Goal: Communication & Community: Ask a question

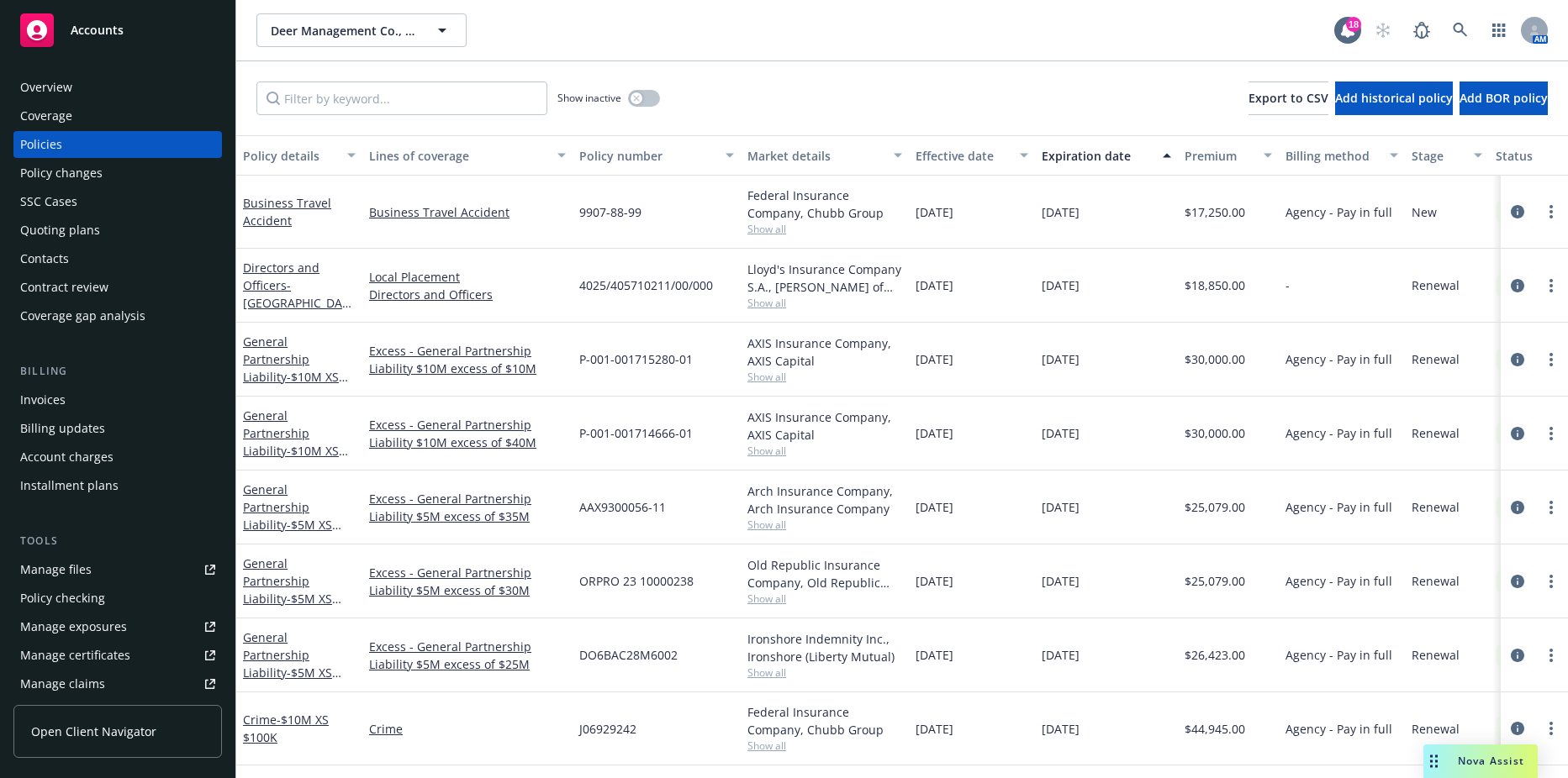
click at [1505, 759] on span "Nova Assist" at bounding box center [1491, 761] width 66 height 14
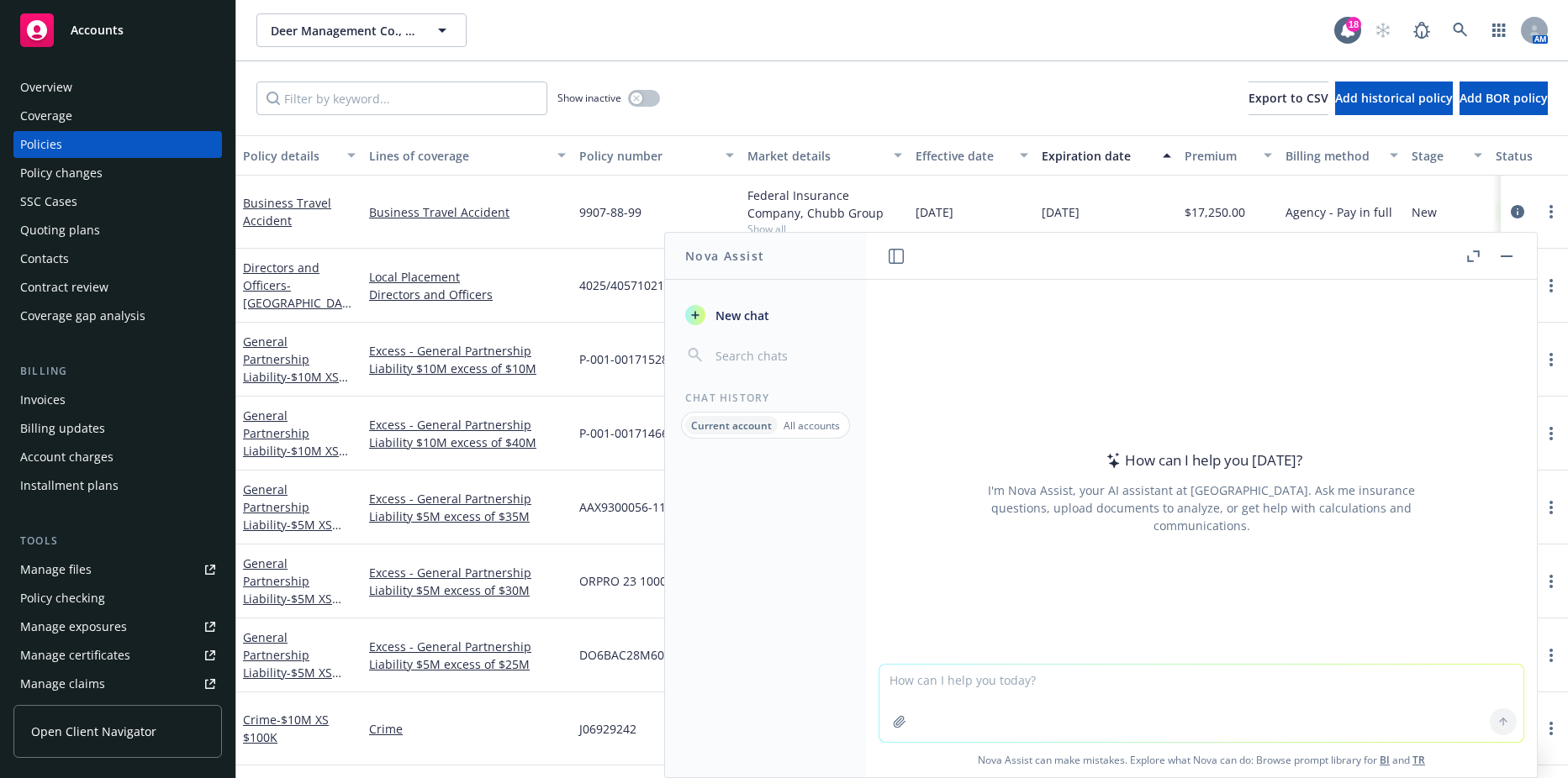
click at [1002, 683] on textarea at bounding box center [1201, 703] width 644 height 78
click at [1023, 704] on textarea at bounding box center [1201, 703] width 644 height 78
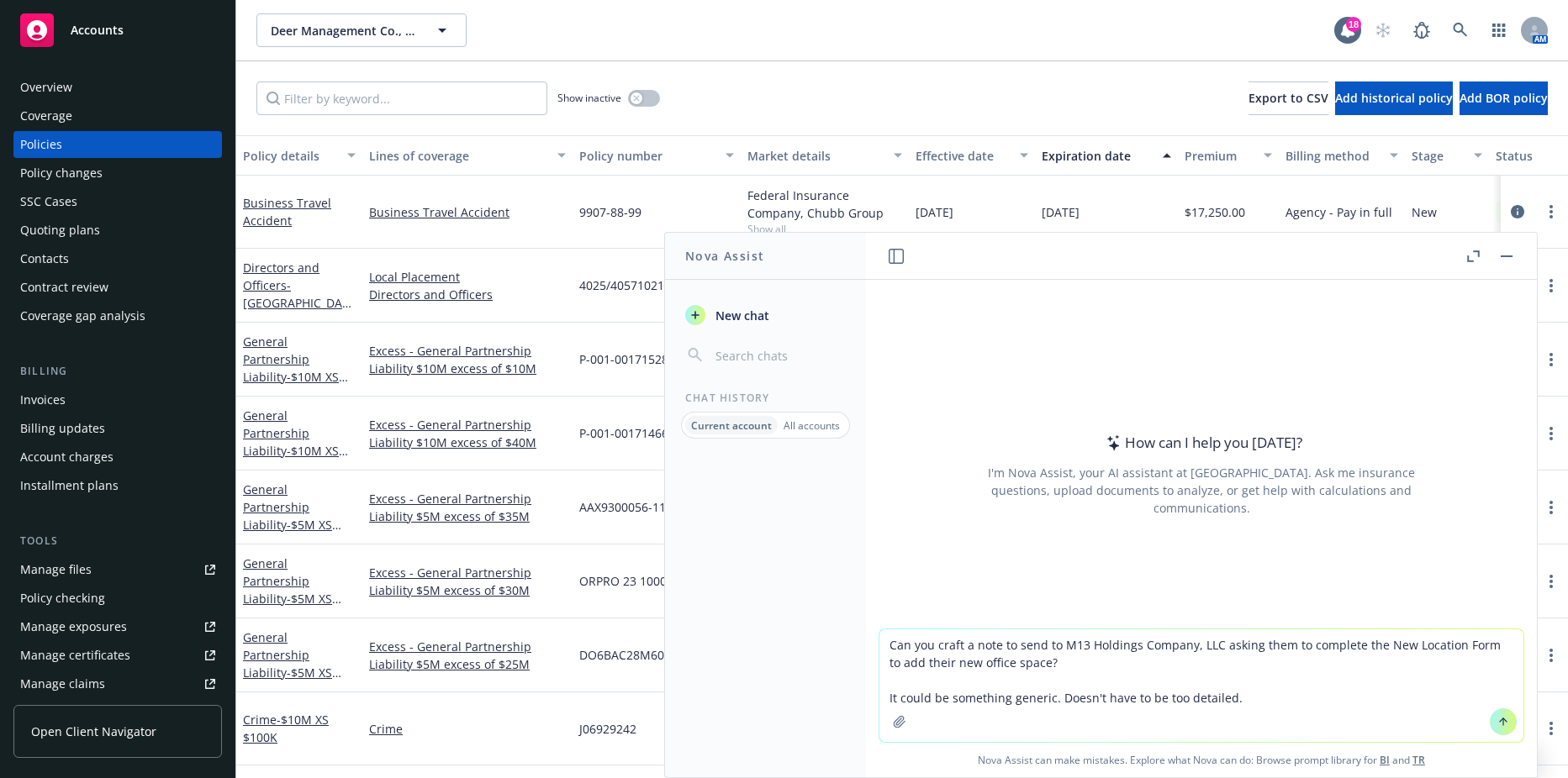
type textarea "Can you craft a note to send to M13 Holdings Company, LLC asking them to comple…"
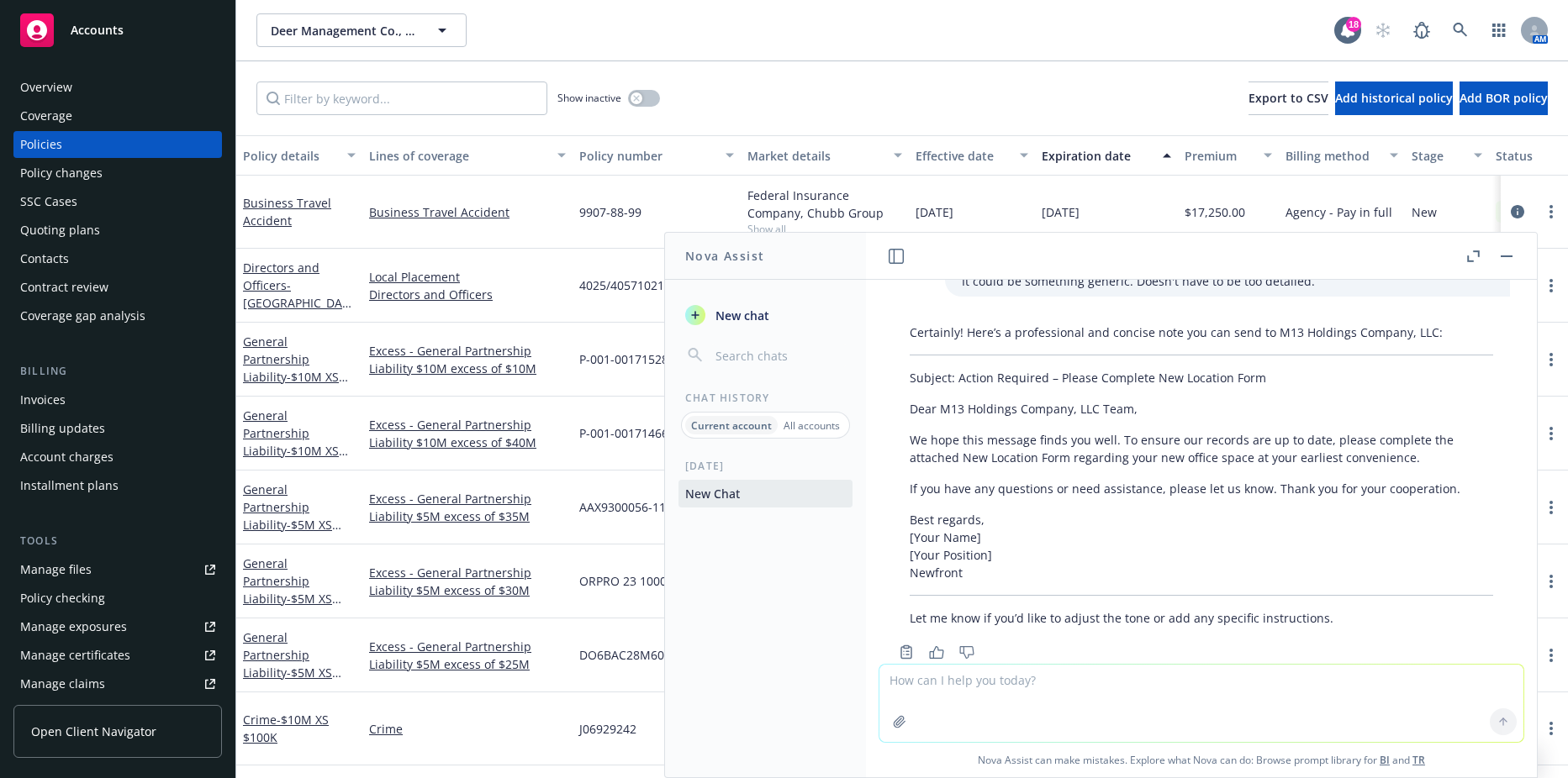
scroll to position [117, 0]
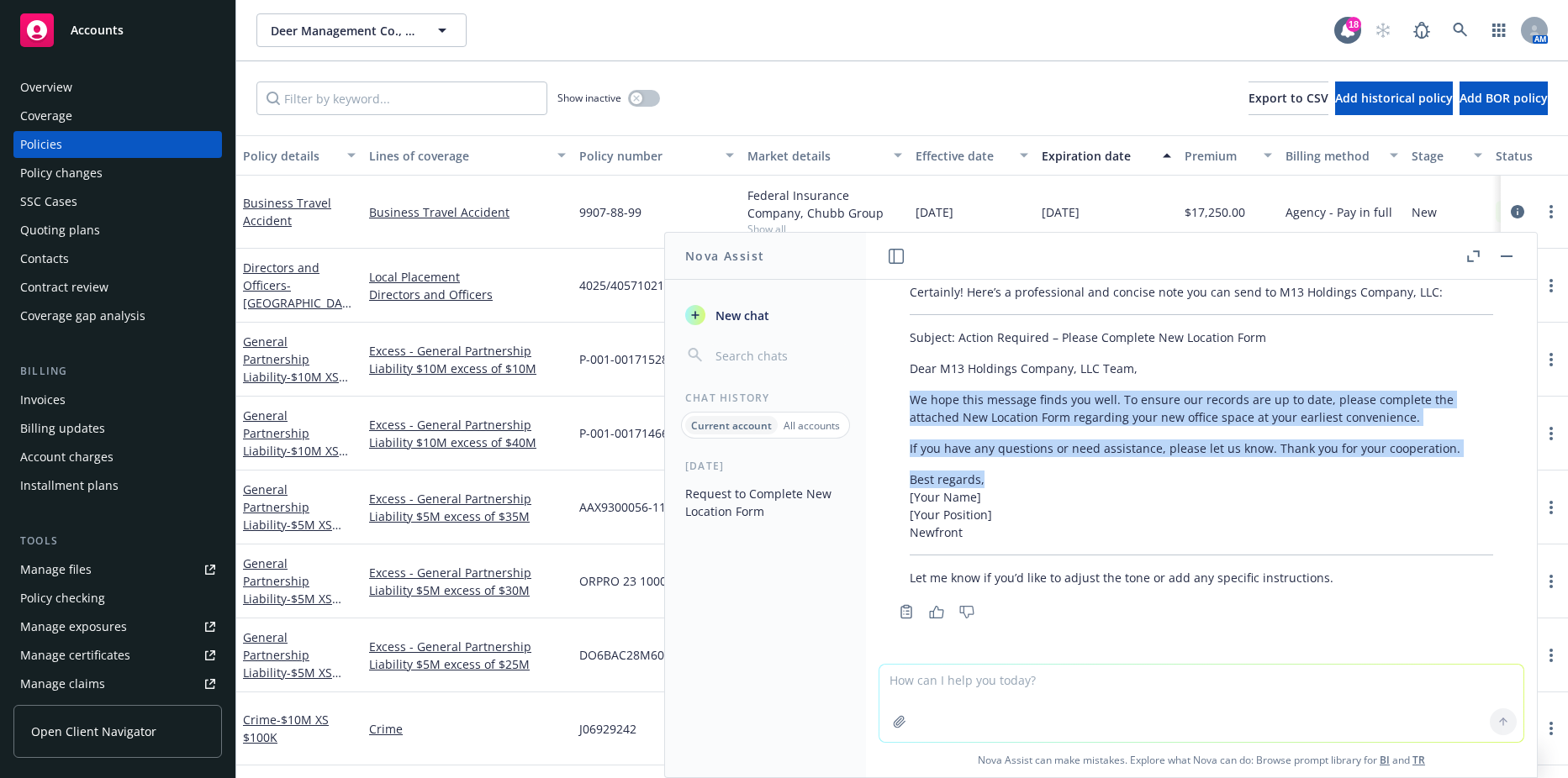
drag, startPoint x: 1004, startPoint y: 475, endPoint x: 899, endPoint y: 392, distance: 133.8
click at [899, 392] on div "Certainly! Here’s a professional and concise note you can send to M13 Holdings …" at bounding box center [1202, 435] width 617 height 317
drag, startPoint x: 899, startPoint y: 392, endPoint x: 953, endPoint y: 412, distance: 57.6
copy div "We hope this message finds you well. To ensure our records are up to date, plea…"
